Goal: Task Accomplishment & Management: Use online tool/utility

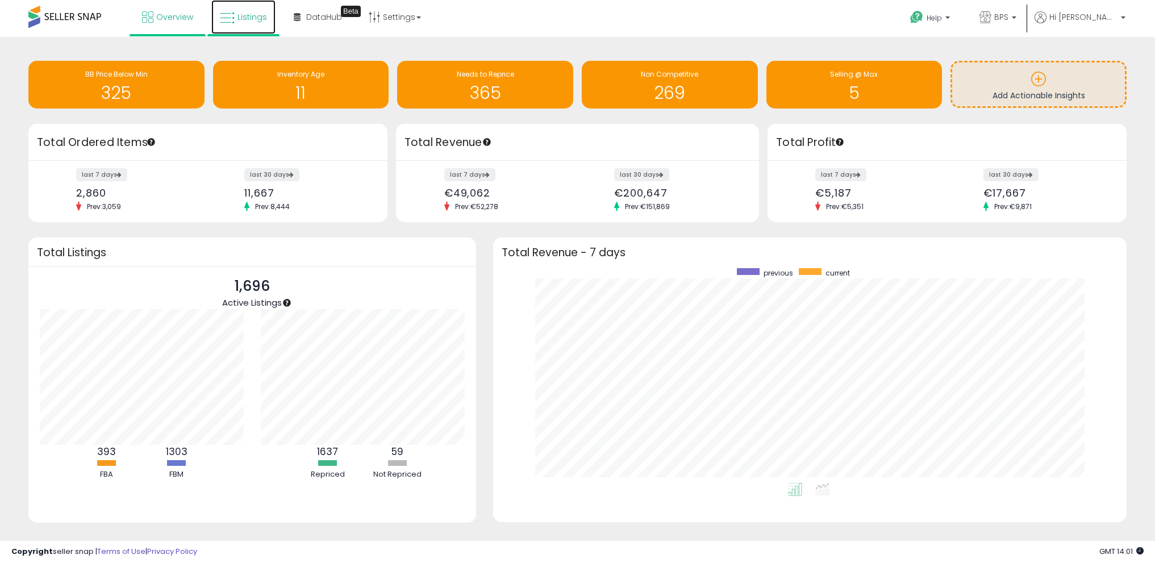
click at [244, 20] on span "Listings" at bounding box center [253, 16] width 30 height 11
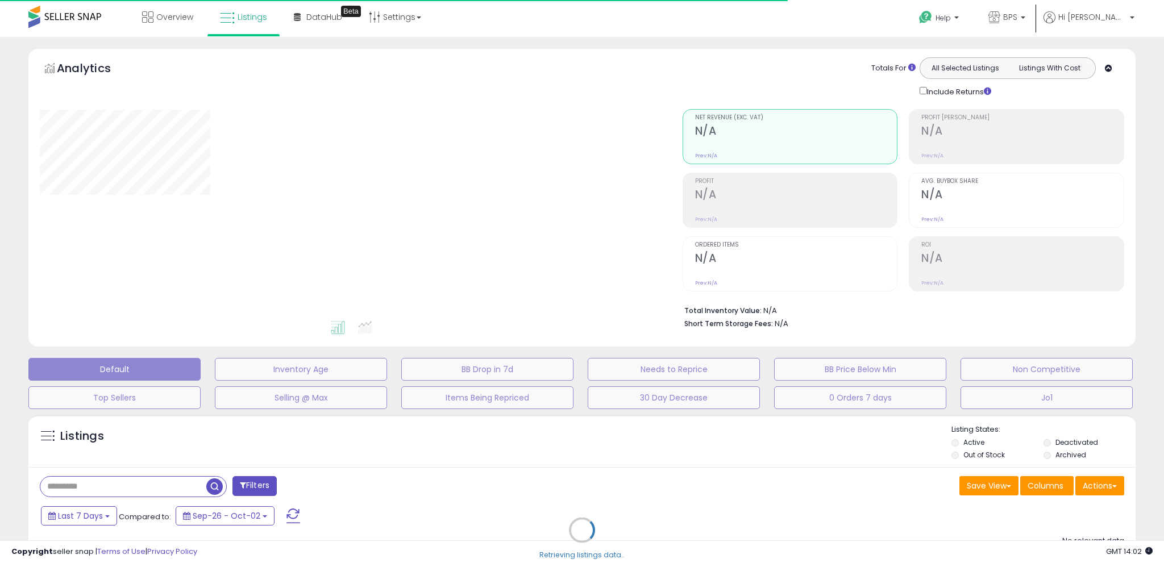
click at [1098, 490] on div "Retrieving listings data.." at bounding box center [582, 538] width 1124 height 259
click at [1107, 486] on div "Retrieving listings data.." at bounding box center [582, 538] width 1124 height 259
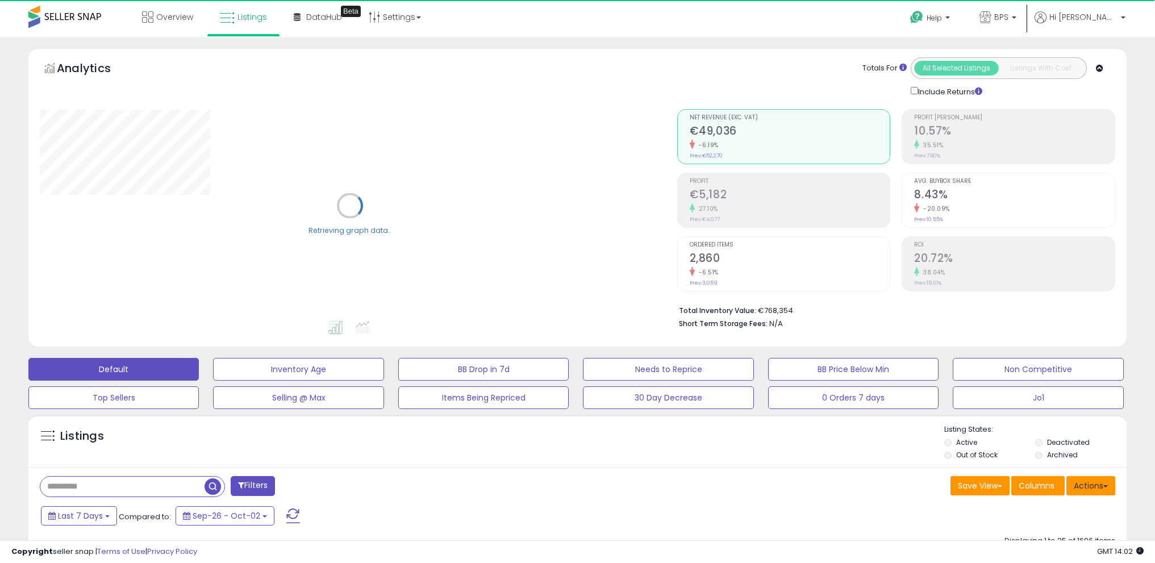
click at [1094, 485] on button "Actions" at bounding box center [1091, 485] width 49 height 19
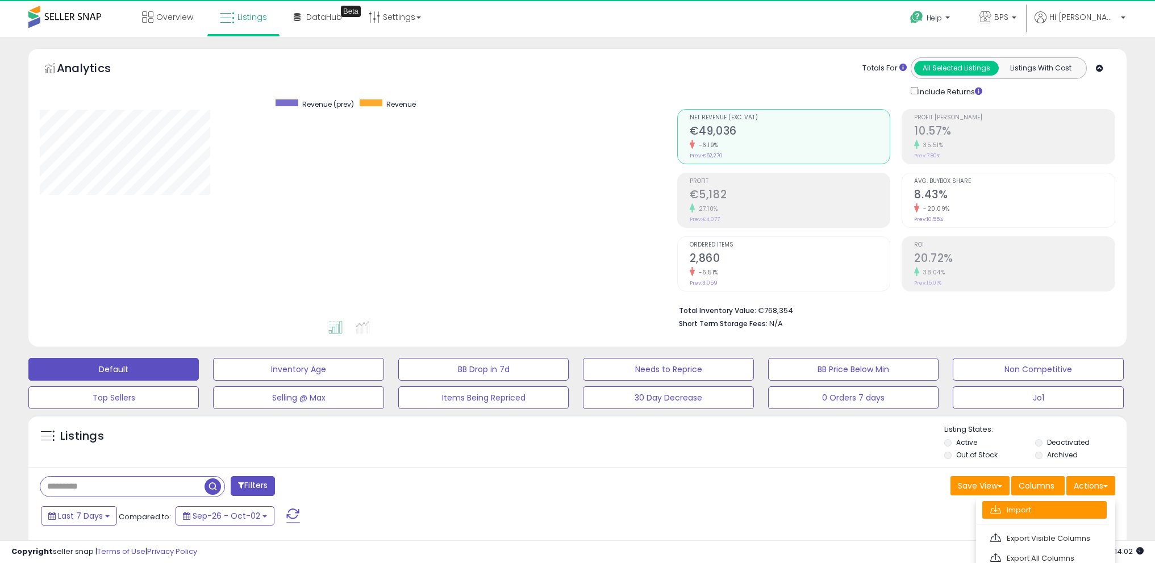
click at [1050, 505] on link "Import" at bounding box center [1044, 510] width 124 height 18
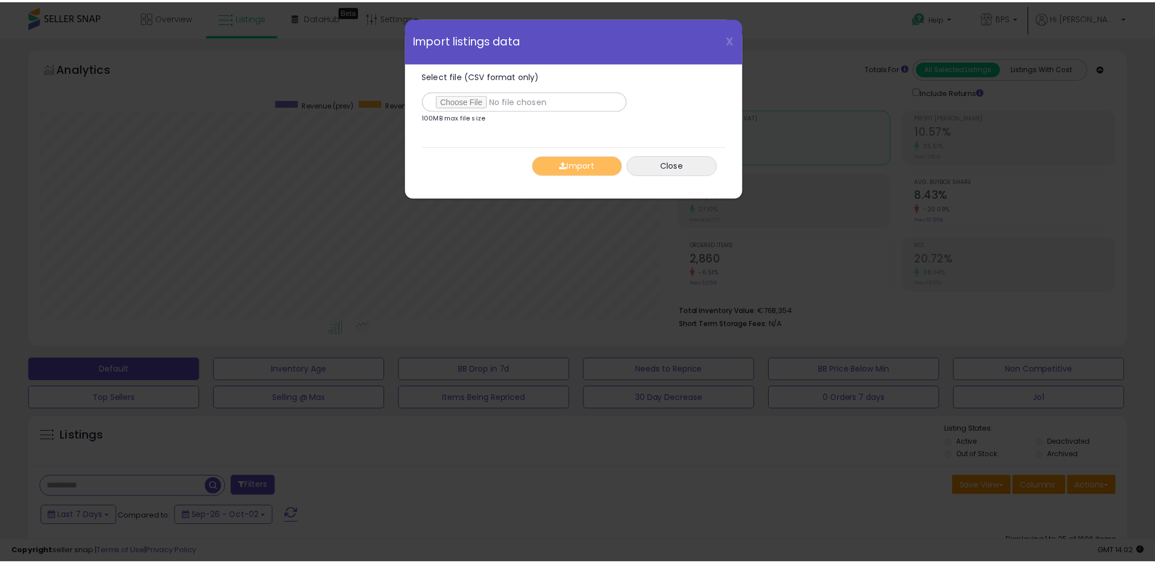
scroll to position [233, 642]
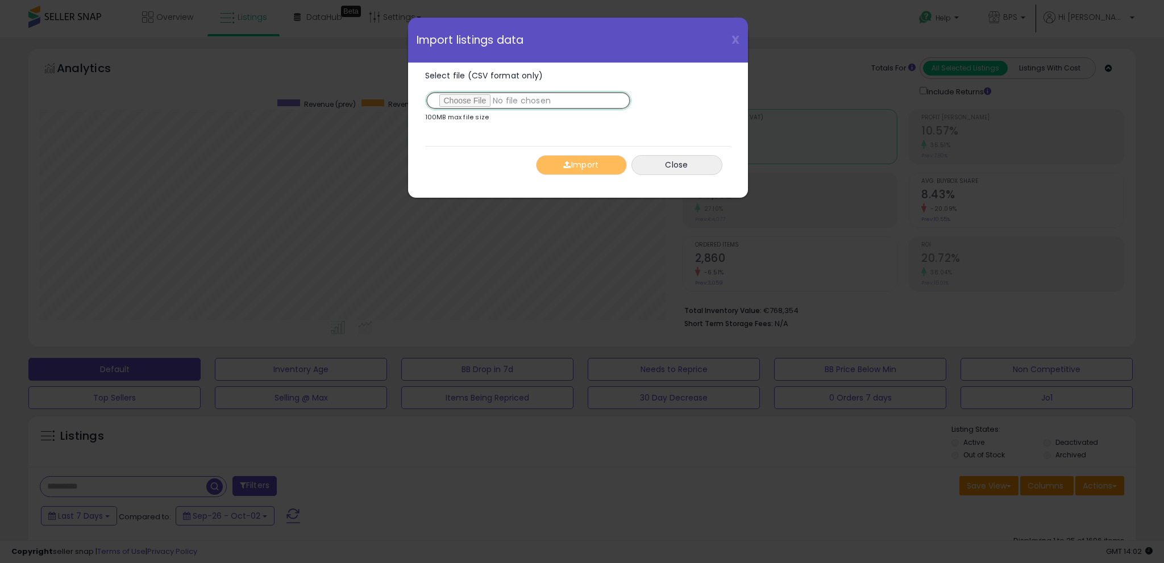
click at [497, 99] on input "Select file (CSV format only)" at bounding box center [528, 100] width 206 height 19
type input "**********"
click at [571, 163] on button "Import" at bounding box center [581, 165] width 91 height 20
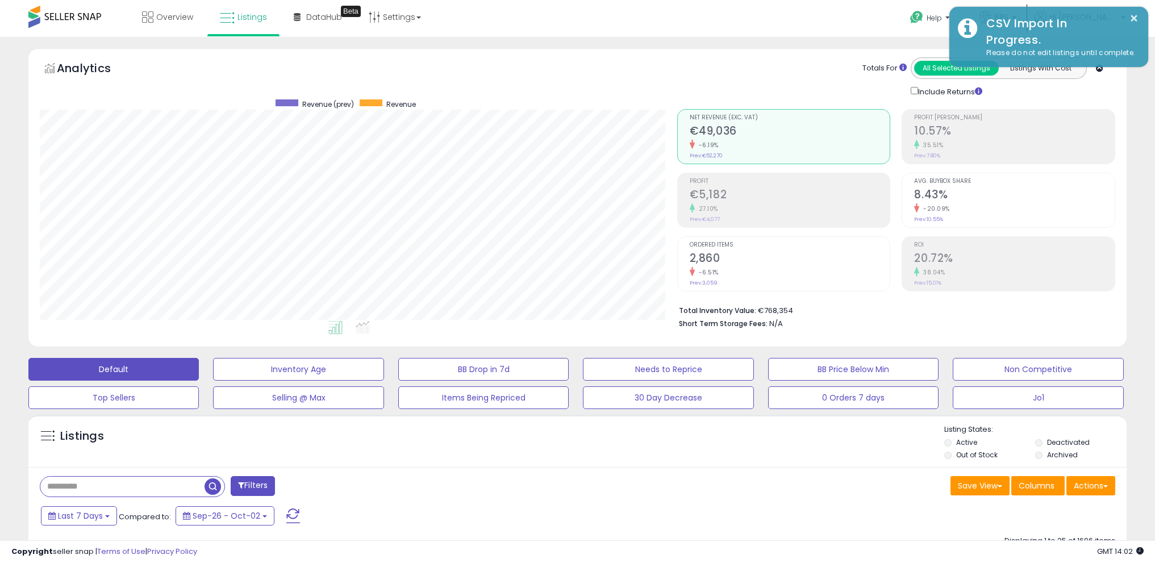
scroll to position [567994, 567590]
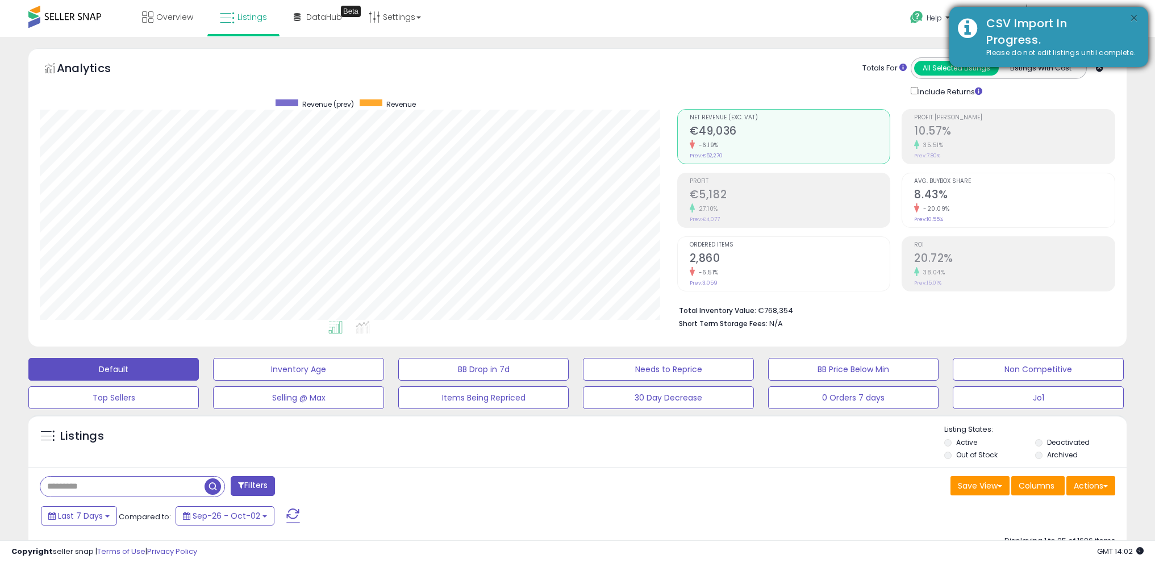
drag, startPoint x: 1134, startPoint y: 15, endPoint x: 1097, endPoint y: 53, distance: 53.0
click at [1135, 15] on button "×" at bounding box center [1134, 18] width 9 height 14
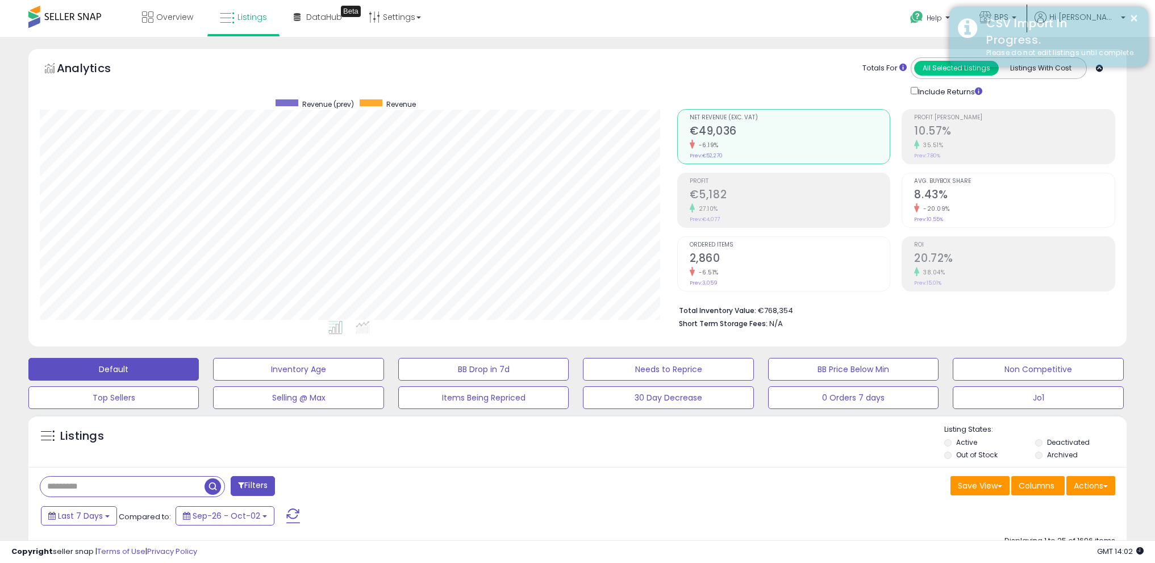
click at [1107, 18] on div "CSV Import In Progress." at bounding box center [1059, 31] width 162 height 32
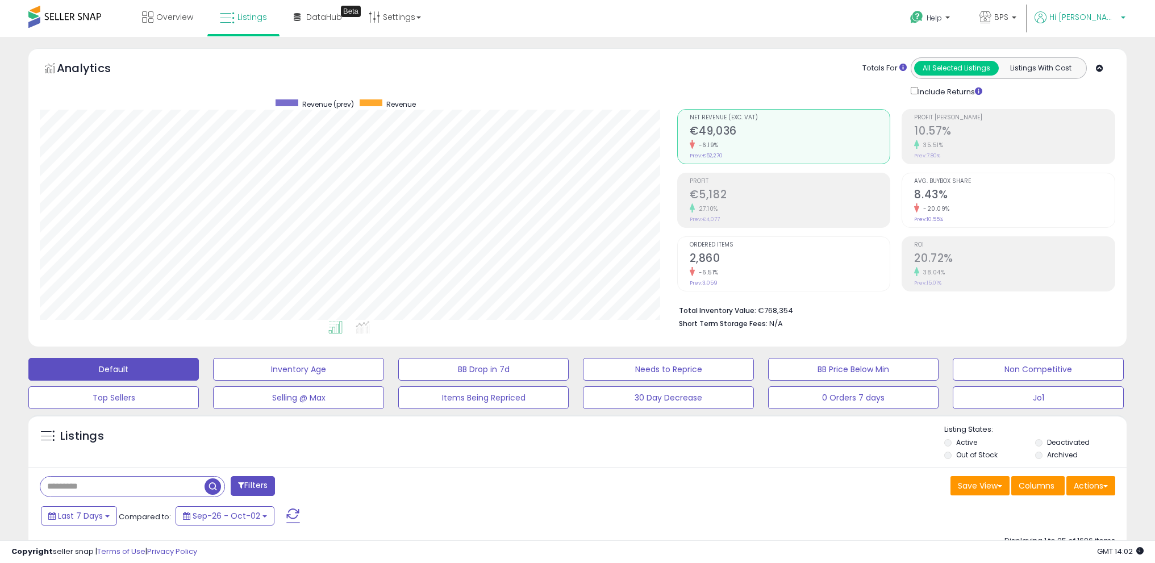
click at [1106, 18] on span "Hi [PERSON_NAME]" at bounding box center [1084, 16] width 68 height 11
click at [1105, 118] on link "Logout" at bounding box center [1100, 120] width 25 height 11
